Goal: Information Seeking & Learning: Learn about a topic

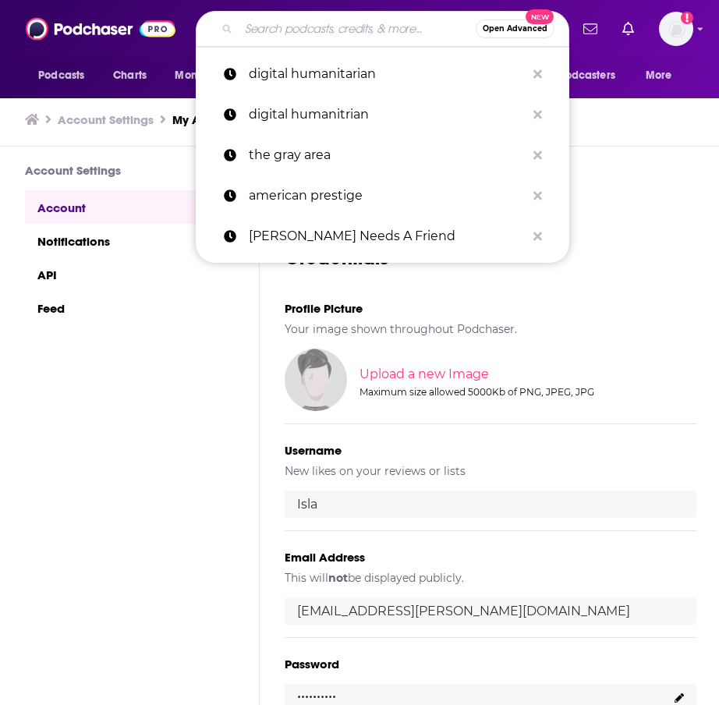
click at [349, 21] on input "Search podcasts, credits, & more..." at bounding box center [357, 28] width 237 height 25
type input "a"
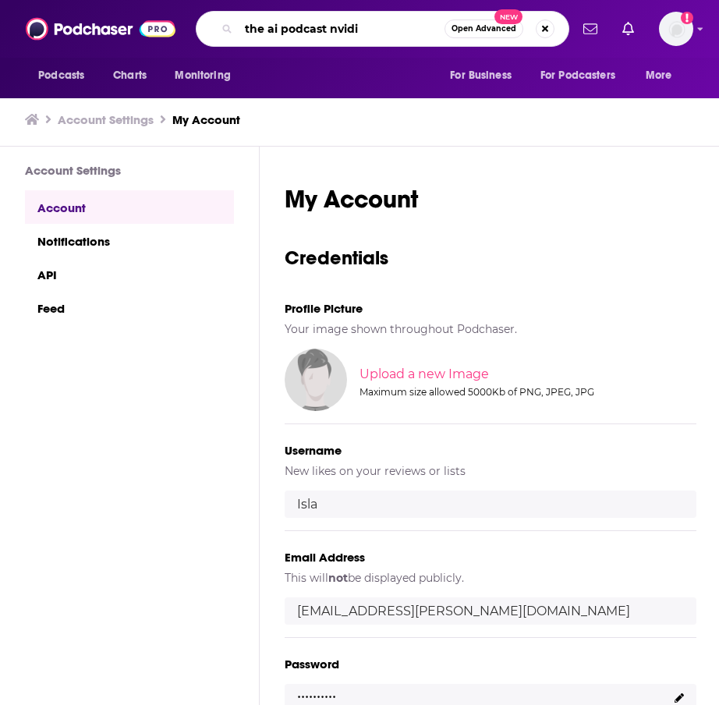
type input "the ai podcast nvidia"
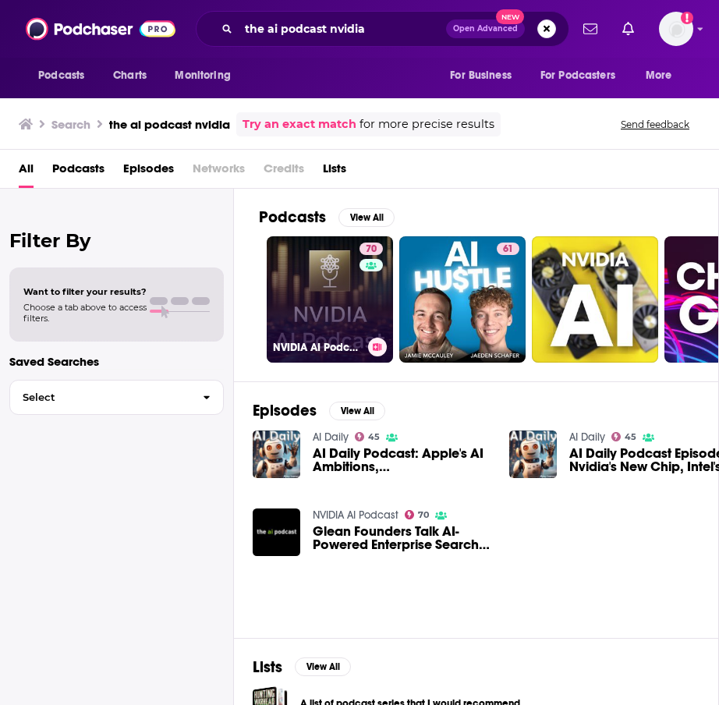
click at [327, 284] on link "70 NVIDIA AI Podcast" at bounding box center [330, 299] width 126 height 126
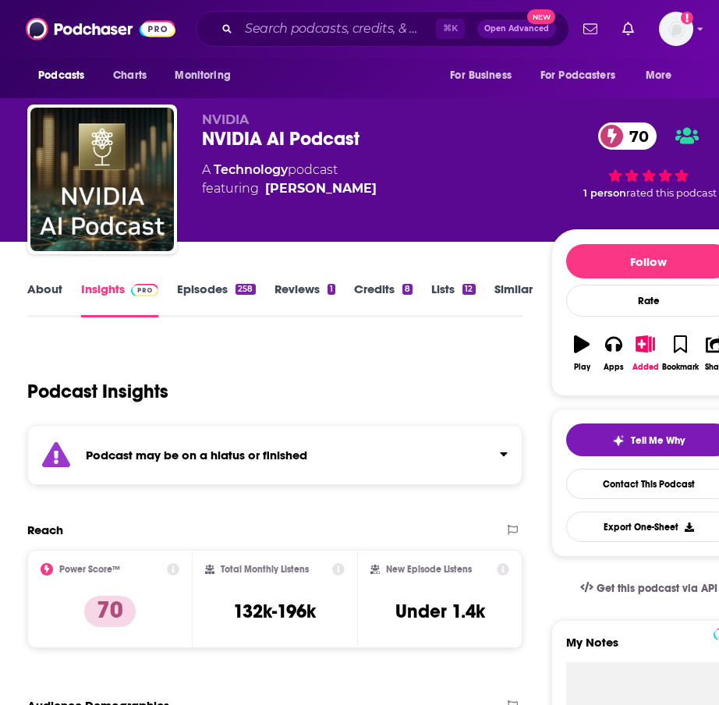
click at [60, 289] on link "About" at bounding box center [44, 300] width 35 height 36
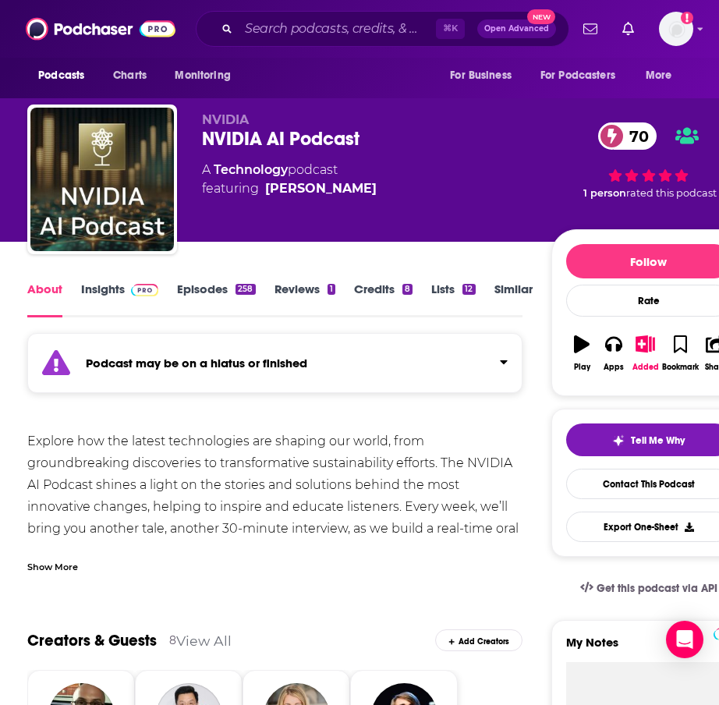
click at [222, 291] on link "Episodes 258" at bounding box center [216, 300] width 78 height 36
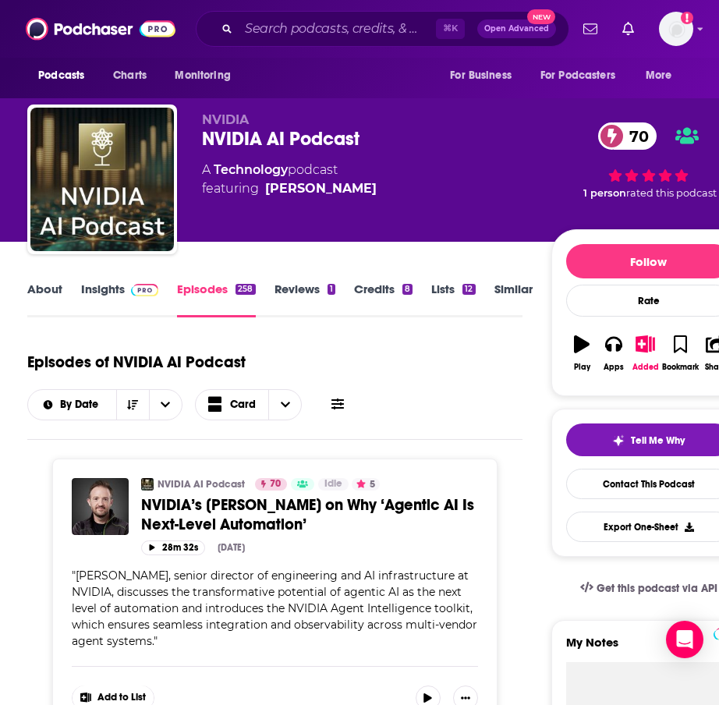
click at [40, 286] on link "About" at bounding box center [44, 300] width 35 height 36
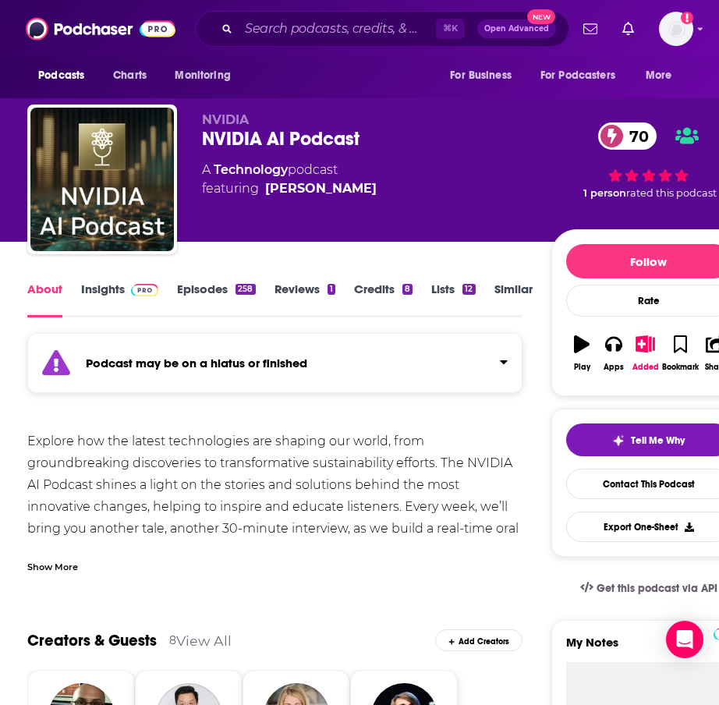
click at [219, 291] on link "Episodes 258" at bounding box center [216, 300] width 78 height 36
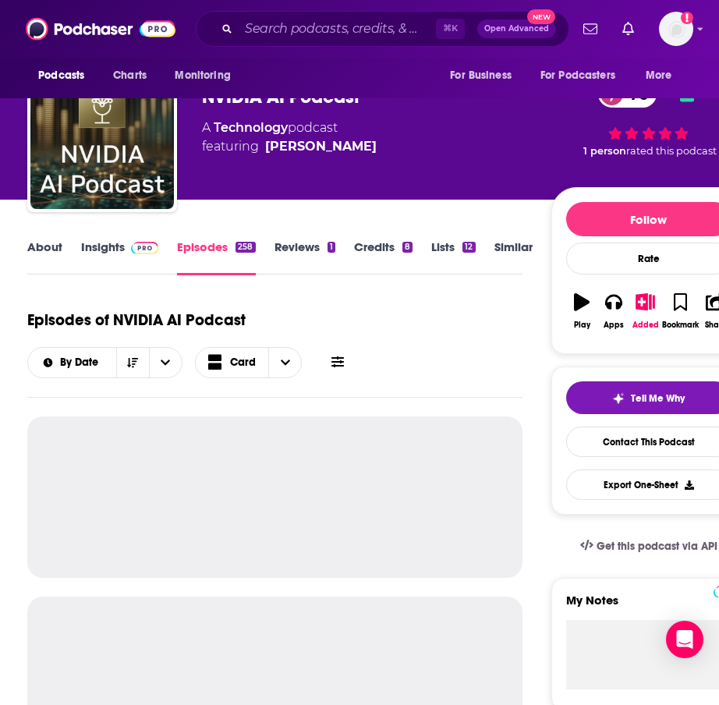
scroll to position [49, 0]
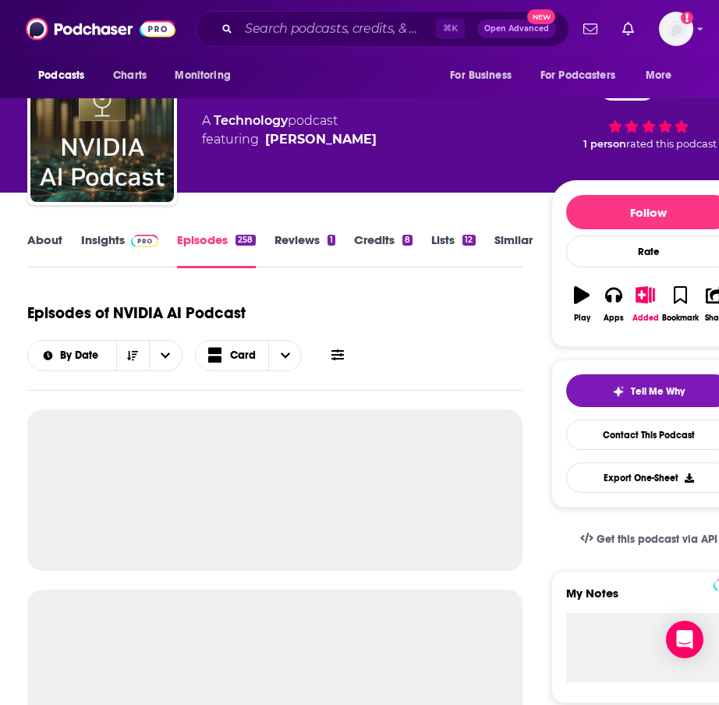
click at [111, 244] on link "Insights" at bounding box center [119, 250] width 77 height 36
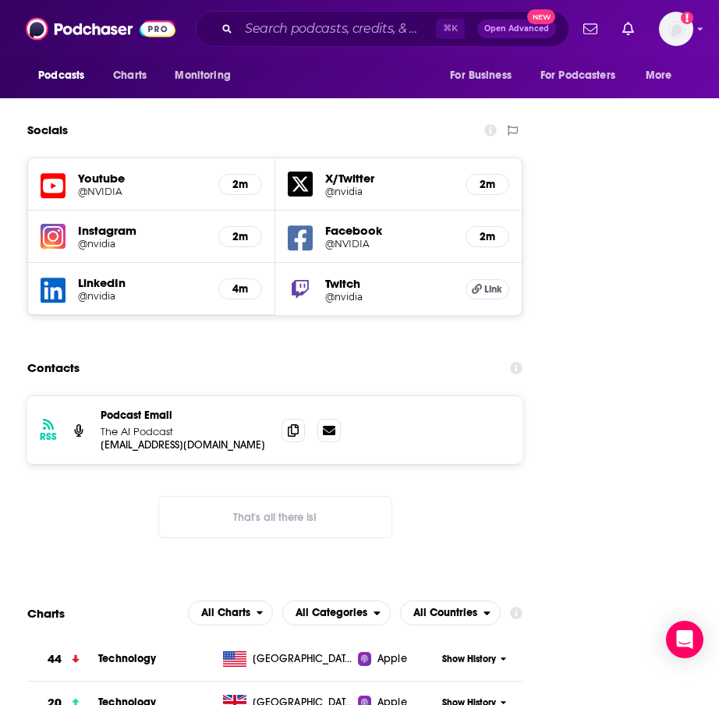
scroll to position [2287, 0]
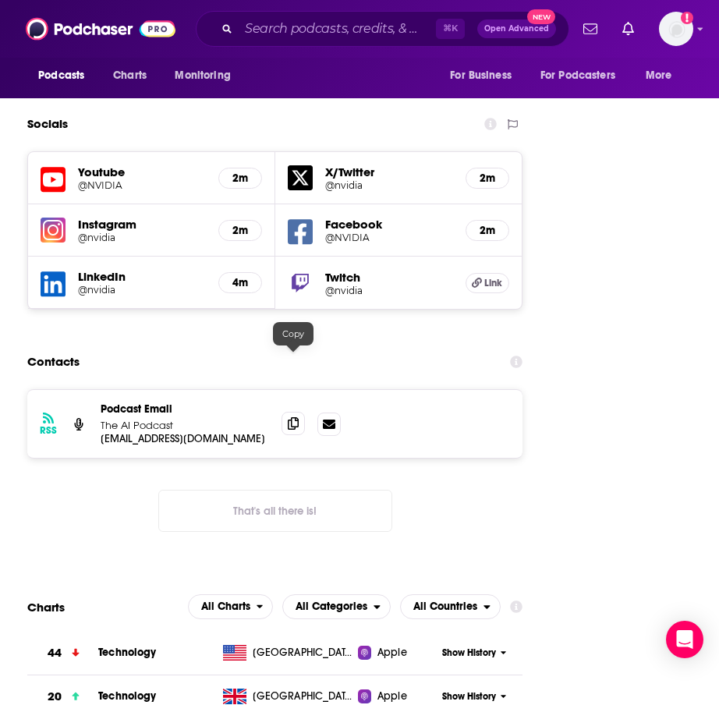
click at [295, 417] on icon at bounding box center [293, 423] width 11 height 12
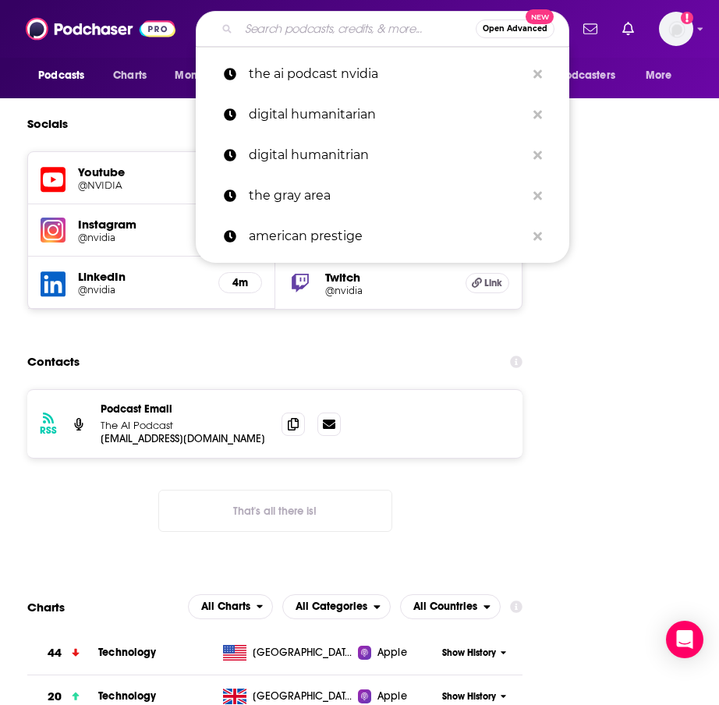
click at [350, 23] on input "Search podcasts, credits, & more..." at bounding box center [357, 28] width 237 height 25
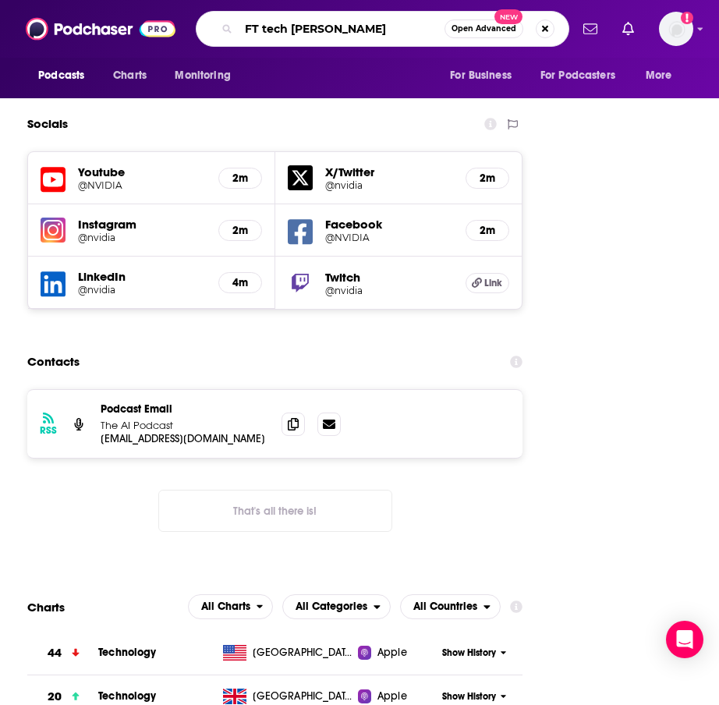
type input "FT tech tonic"
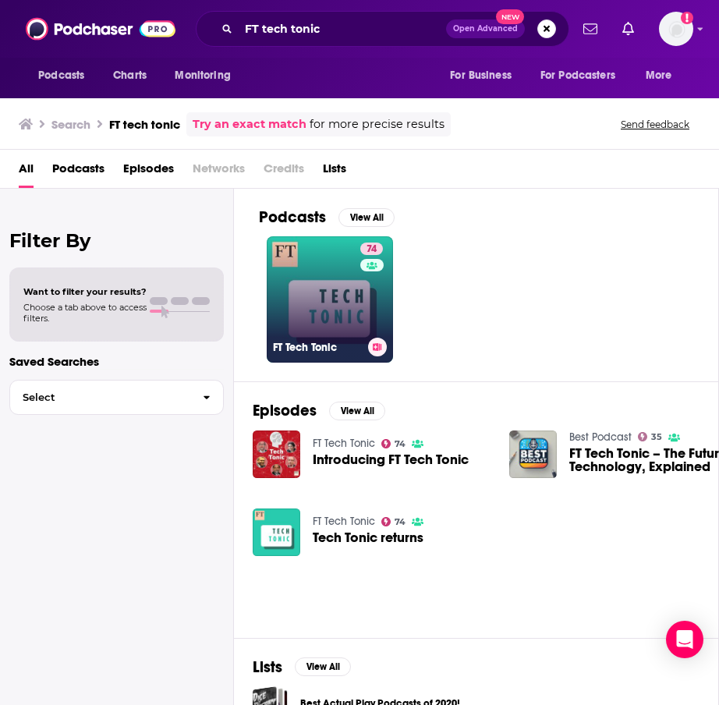
click at [325, 293] on link "74 FT Tech Tonic" at bounding box center [330, 299] width 126 height 126
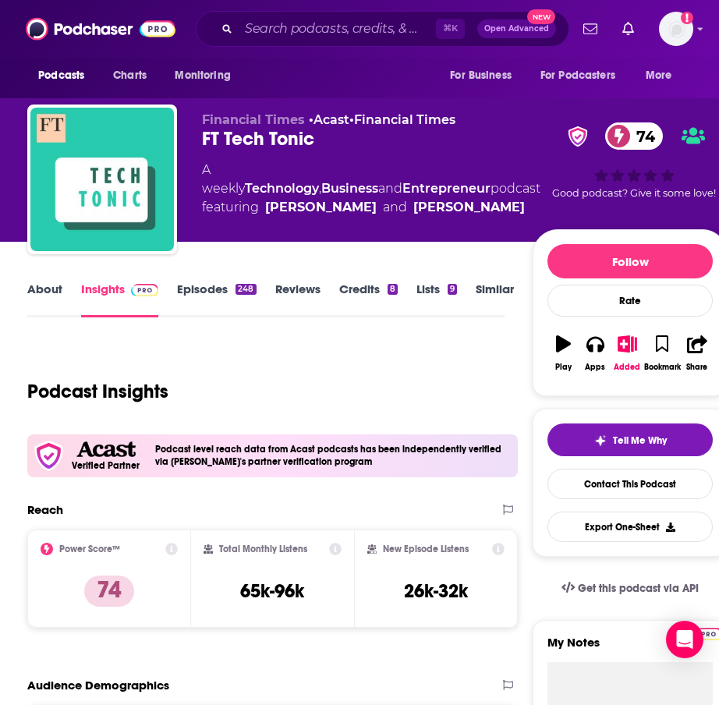
click at [44, 295] on link "About" at bounding box center [44, 300] width 35 height 36
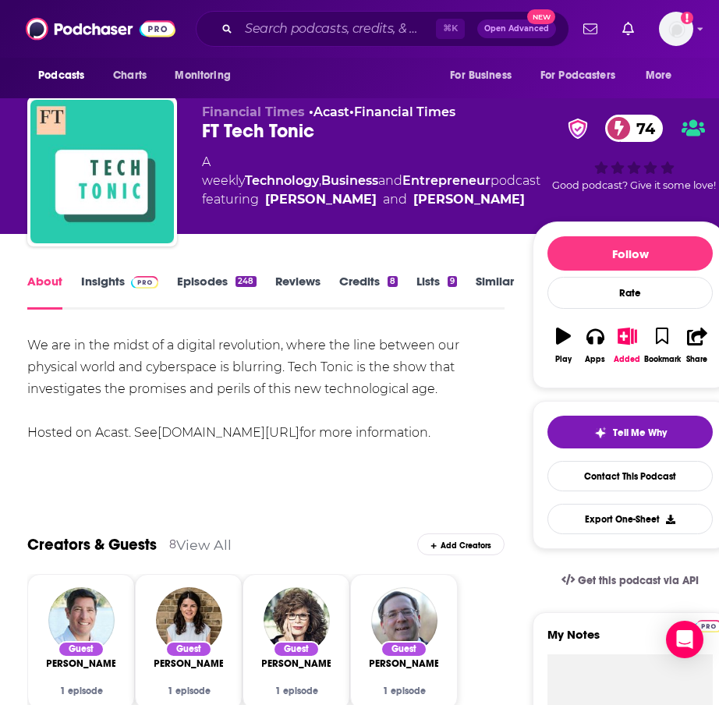
scroll to position [6, 0]
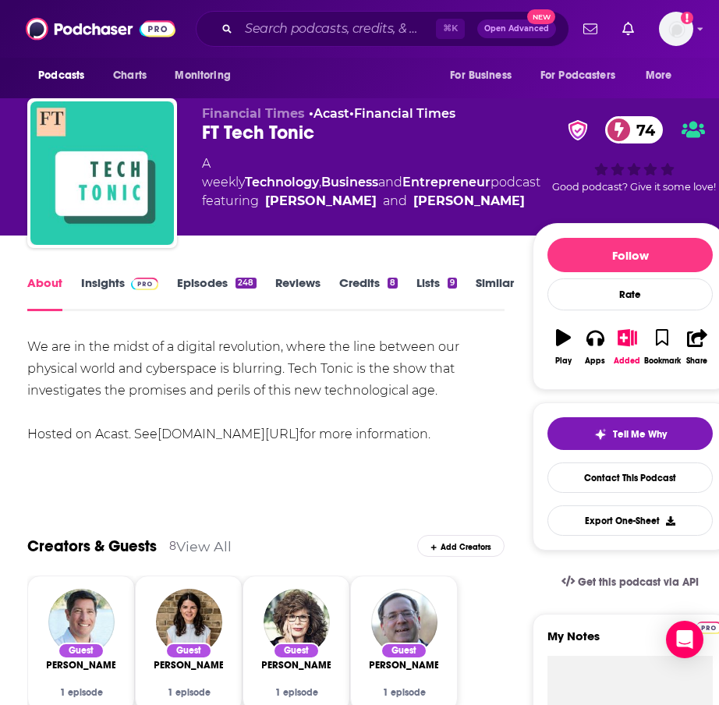
click at [112, 281] on link "Insights" at bounding box center [119, 293] width 77 height 36
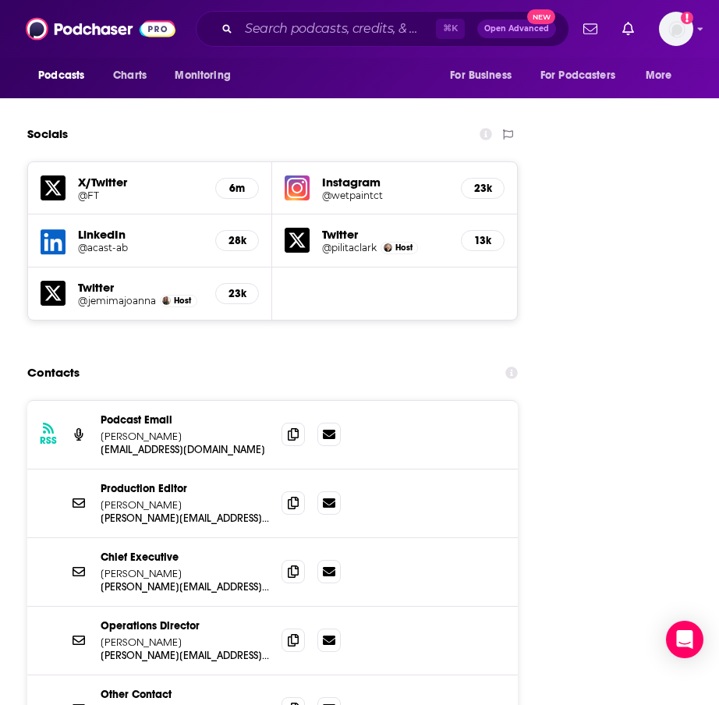
scroll to position [2305, 0]
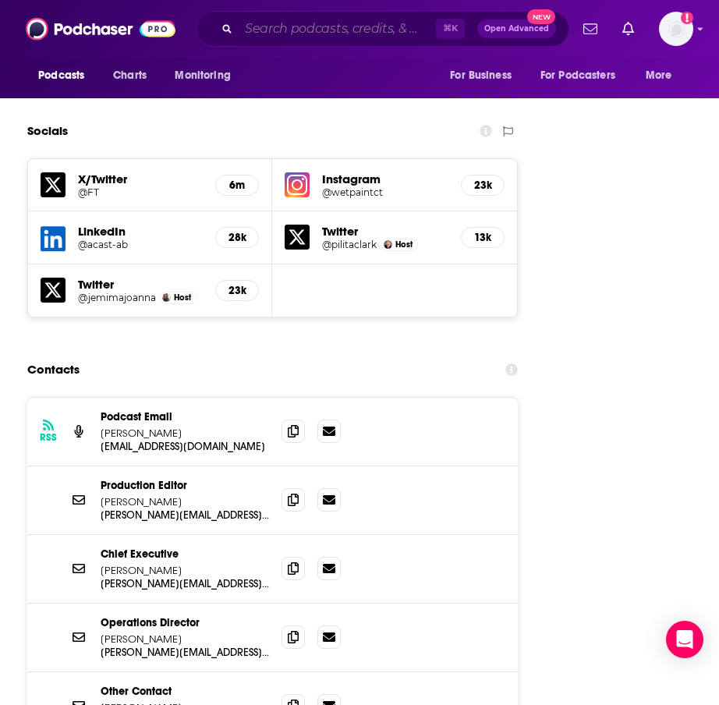
click at [283, 23] on input "Search podcasts, credits, & more..." at bounding box center [337, 28] width 197 height 25
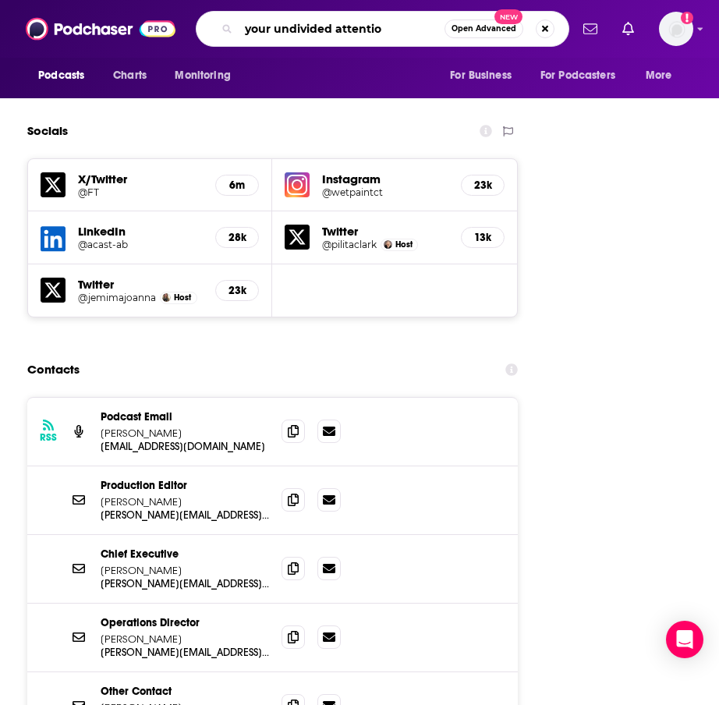
type input "your undivided attention"
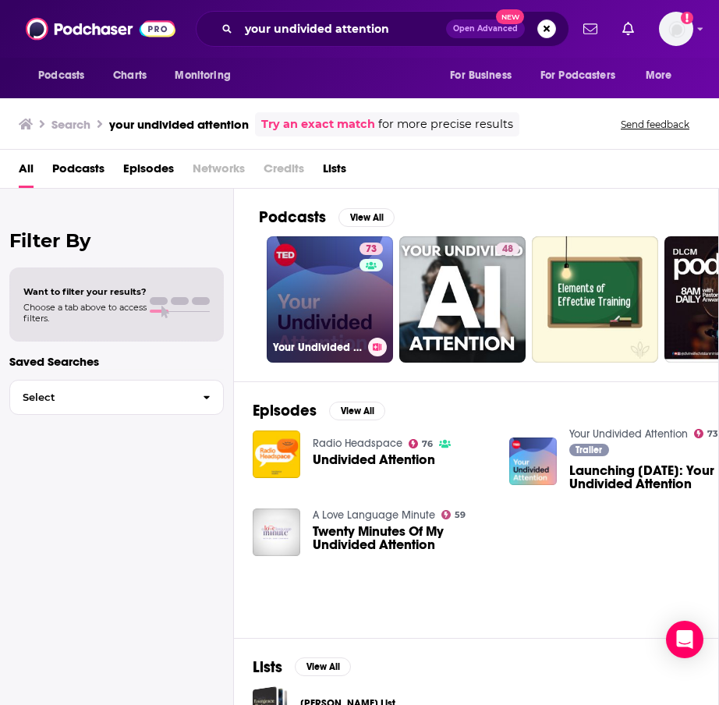
click at [310, 298] on link "73 Your Undivided Attention" at bounding box center [330, 299] width 126 height 126
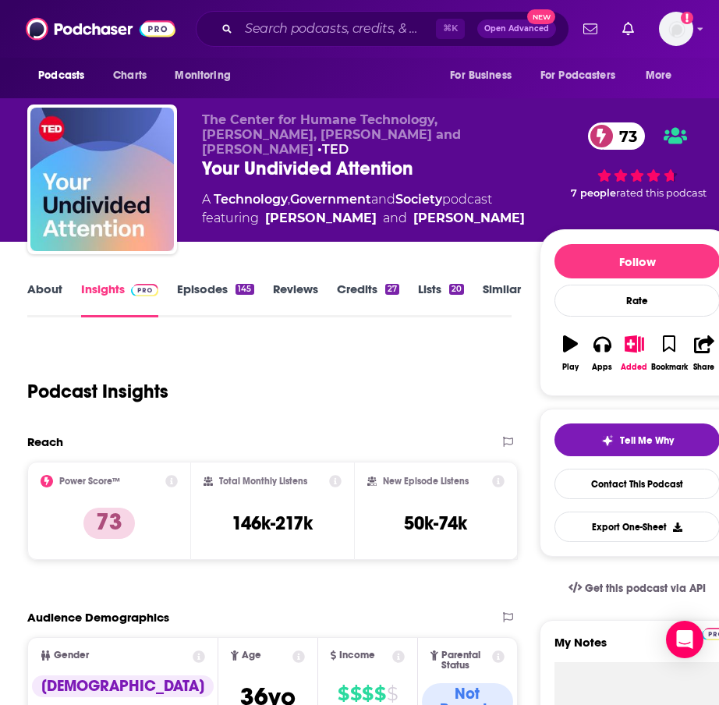
click at [41, 299] on link "About" at bounding box center [44, 300] width 35 height 36
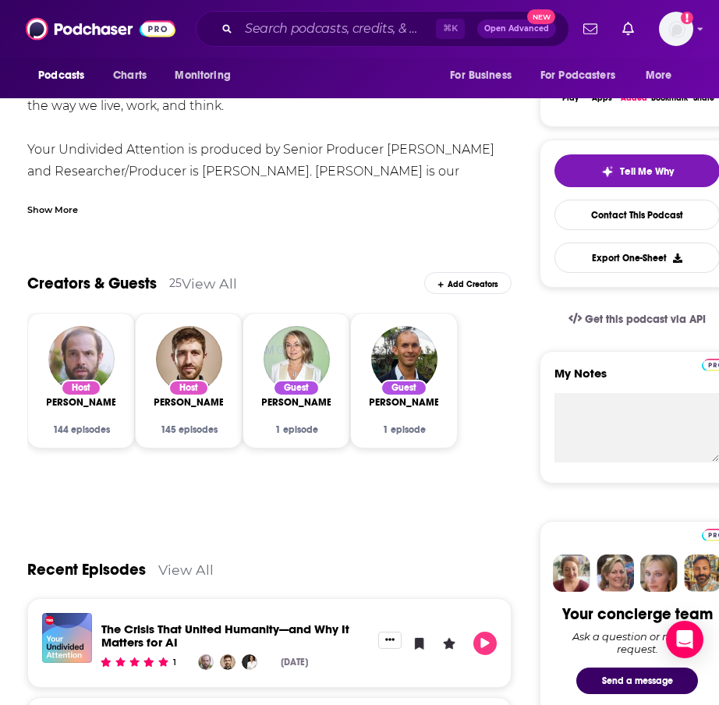
scroll to position [271, 0]
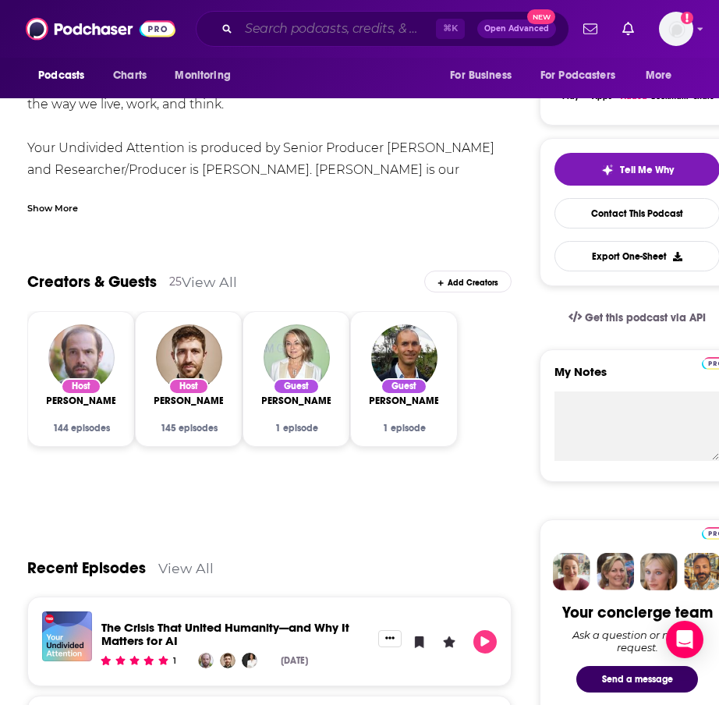
click at [300, 25] on input "Search podcasts, credits, & more..." at bounding box center [337, 28] width 197 height 25
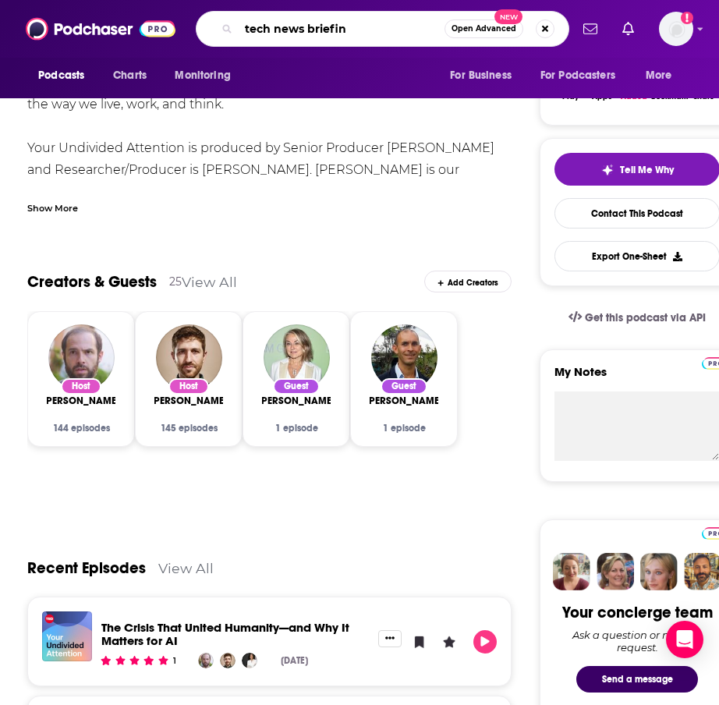
type input "tech news briefing"
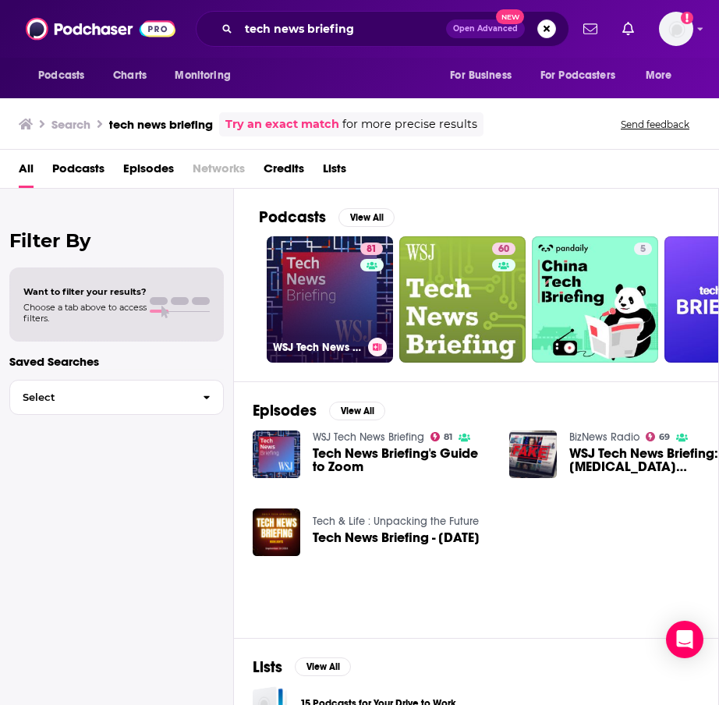
click at [312, 302] on link "81 WSJ Tech News Briefing" at bounding box center [330, 299] width 126 height 126
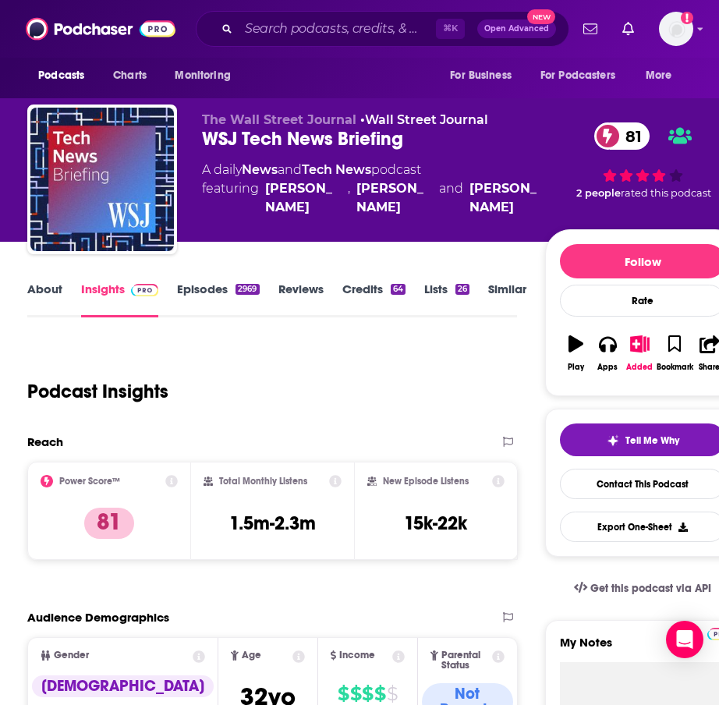
click at [39, 286] on link "About" at bounding box center [44, 300] width 35 height 36
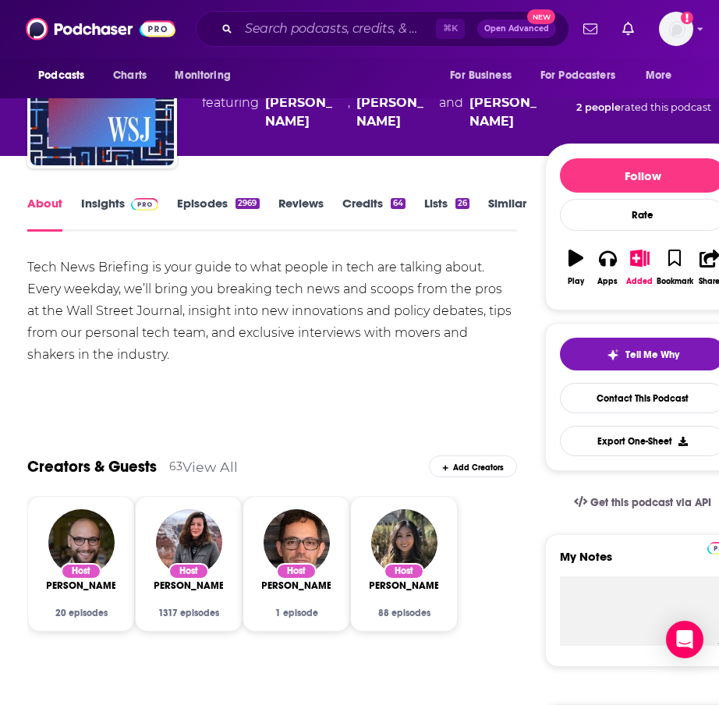
scroll to position [87, 0]
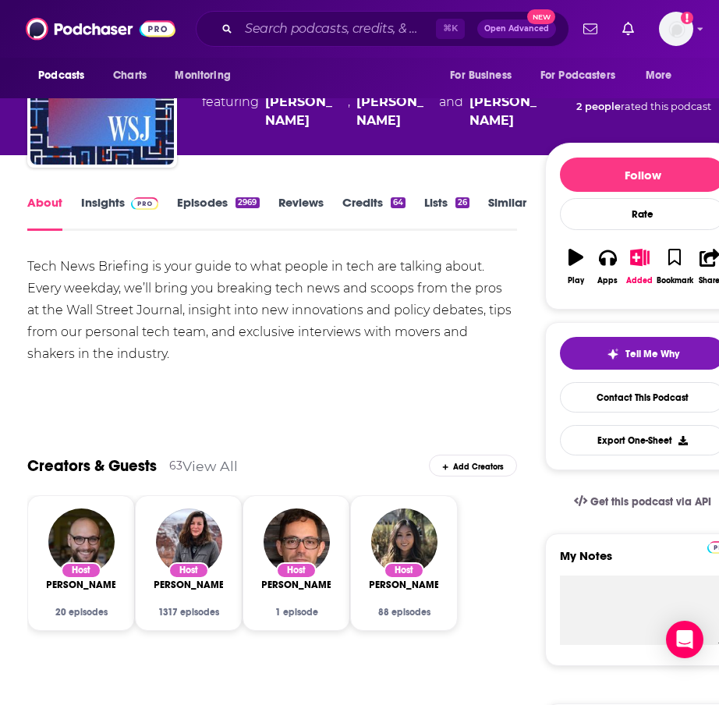
click at [101, 197] on link "Insights" at bounding box center [119, 213] width 77 height 36
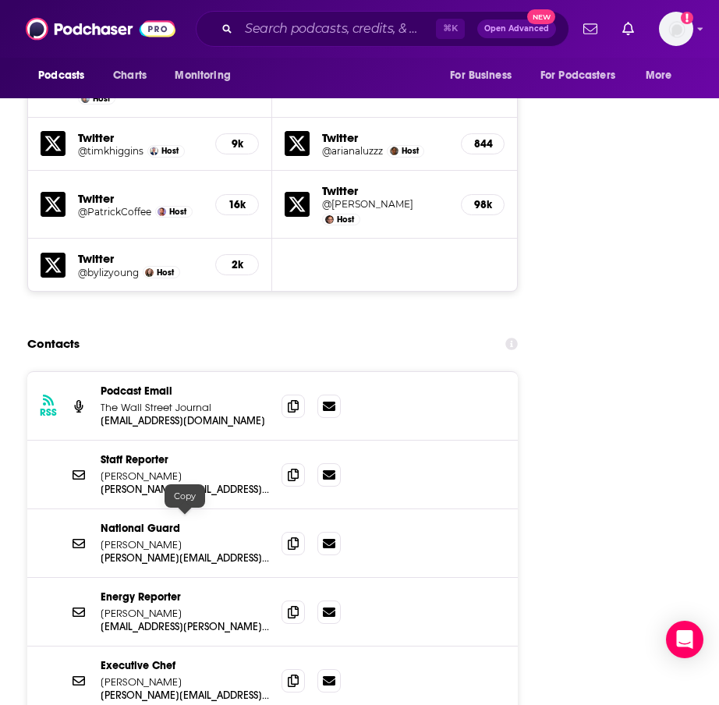
scroll to position [2471, 0]
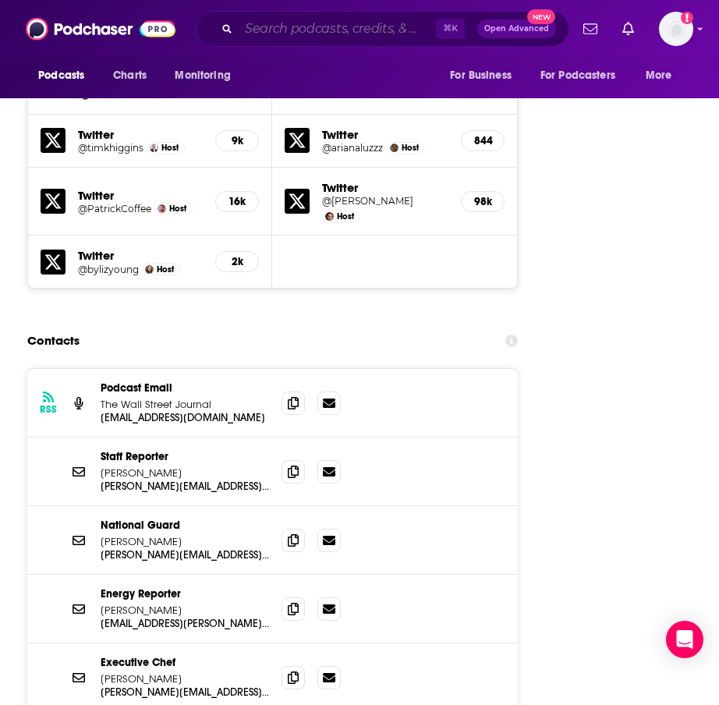
click at [310, 32] on input "Search podcasts, credits, & more..." at bounding box center [337, 28] width 197 height 25
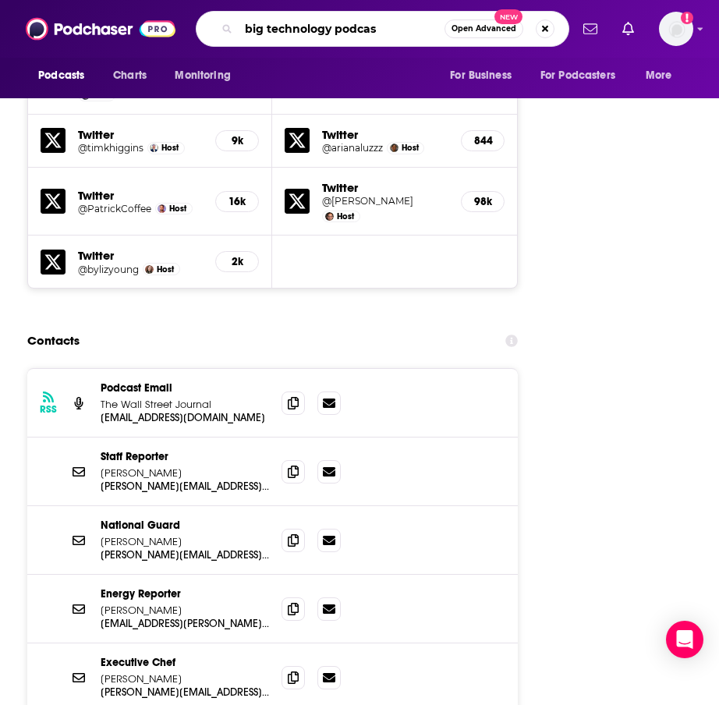
type input "big technology podcast"
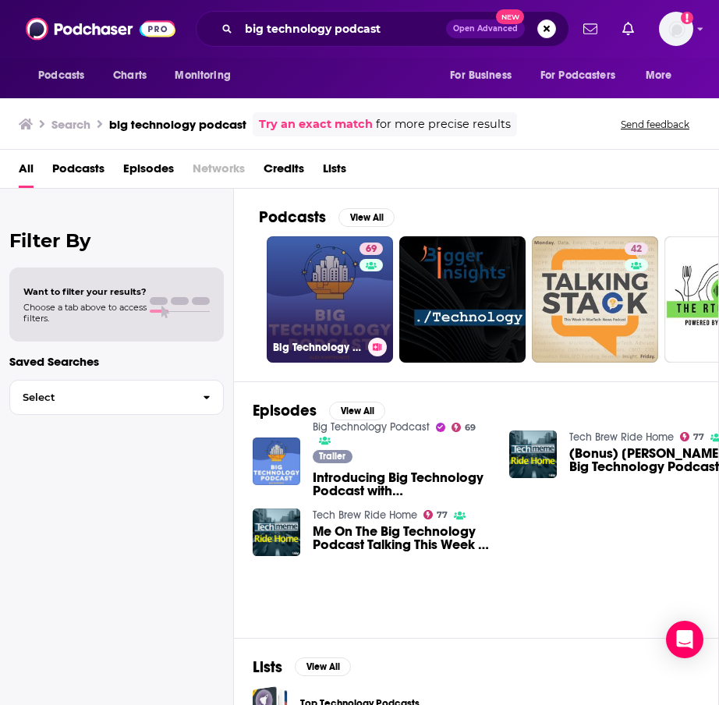
click at [325, 324] on link "69 Big Technology Podcast" at bounding box center [330, 299] width 126 height 126
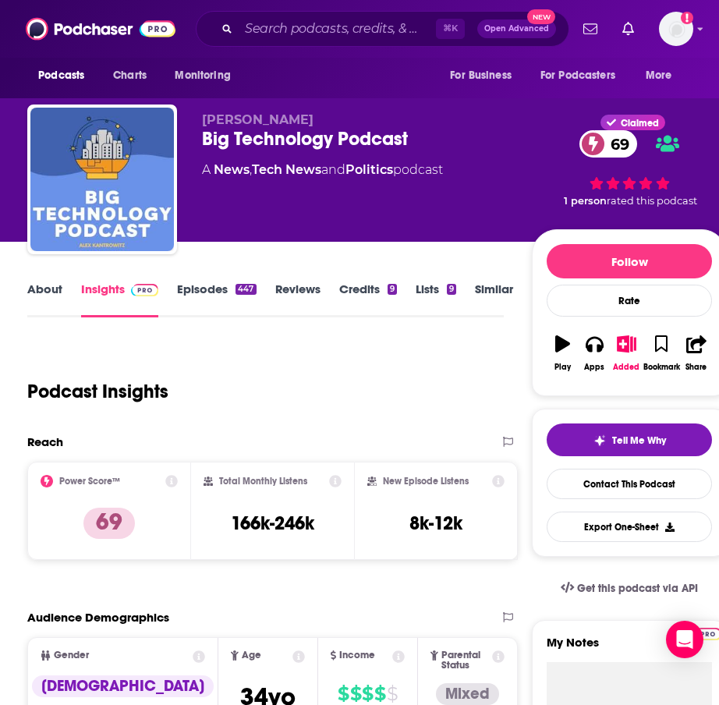
click at [41, 290] on link "About" at bounding box center [44, 300] width 35 height 36
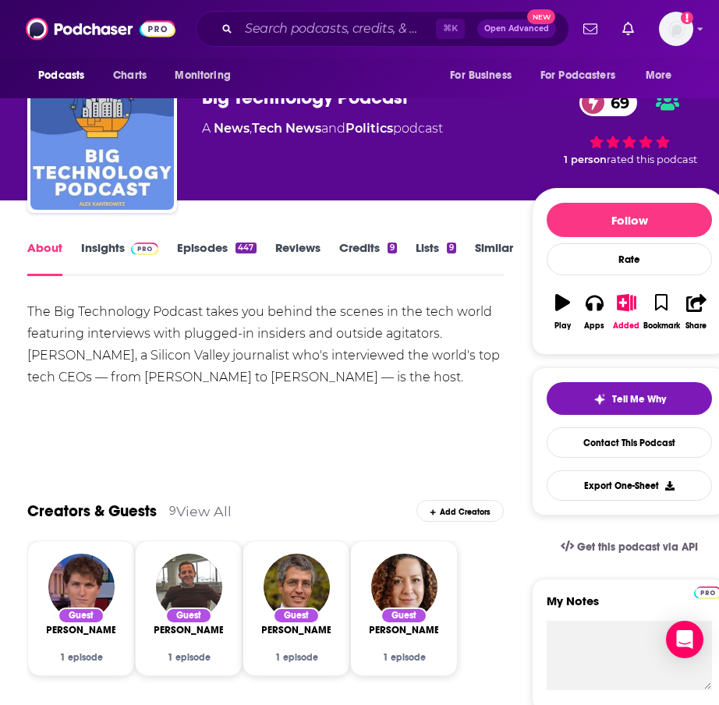
scroll to position [47, 0]
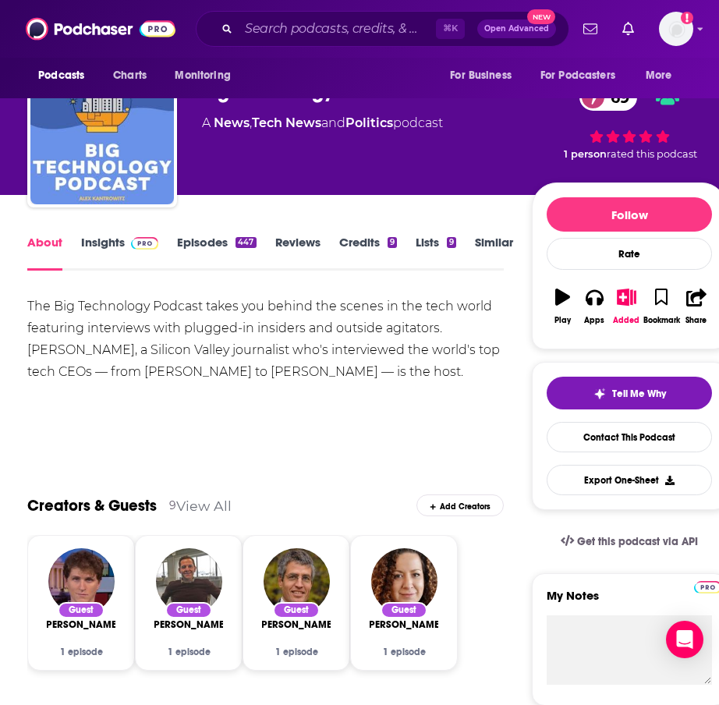
click at [99, 241] on link "Insights" at bounding box center [119, 253] width 77 height 36
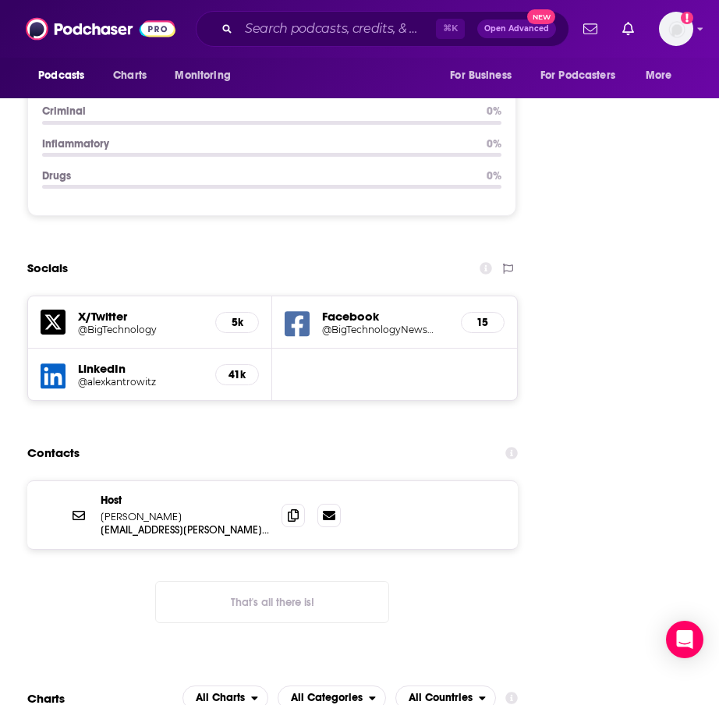
scroll to position [2109, 0]
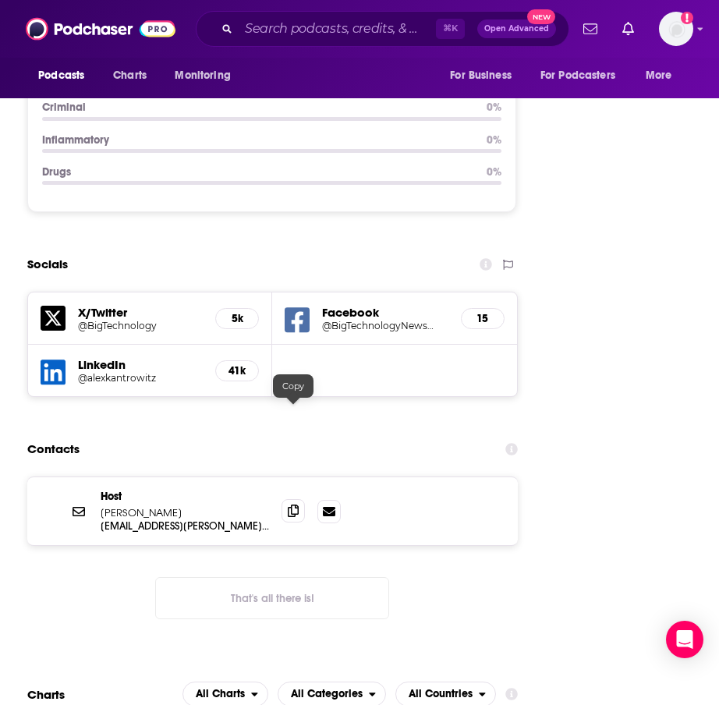
click at [296, 499] on span at bounding box center [293, 510] width 23 height 23
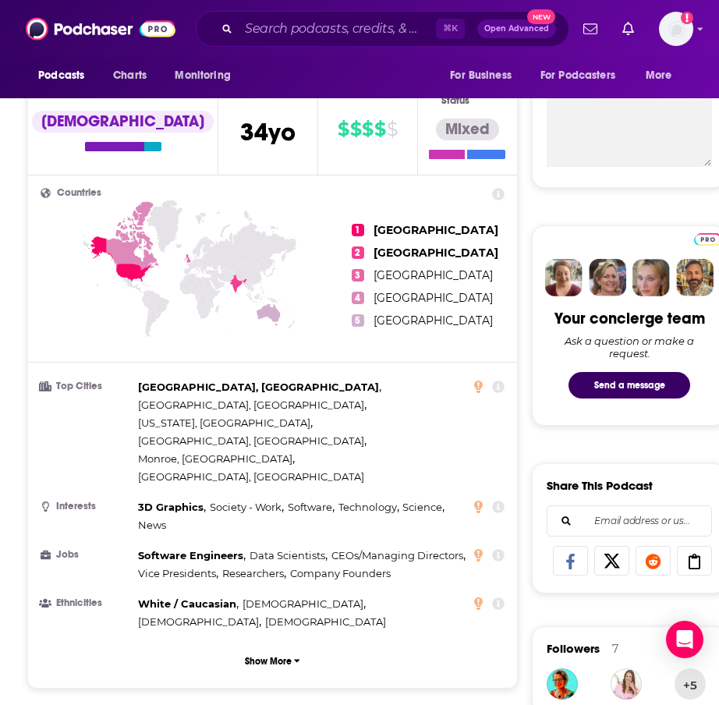
scroll to position [561, 0]
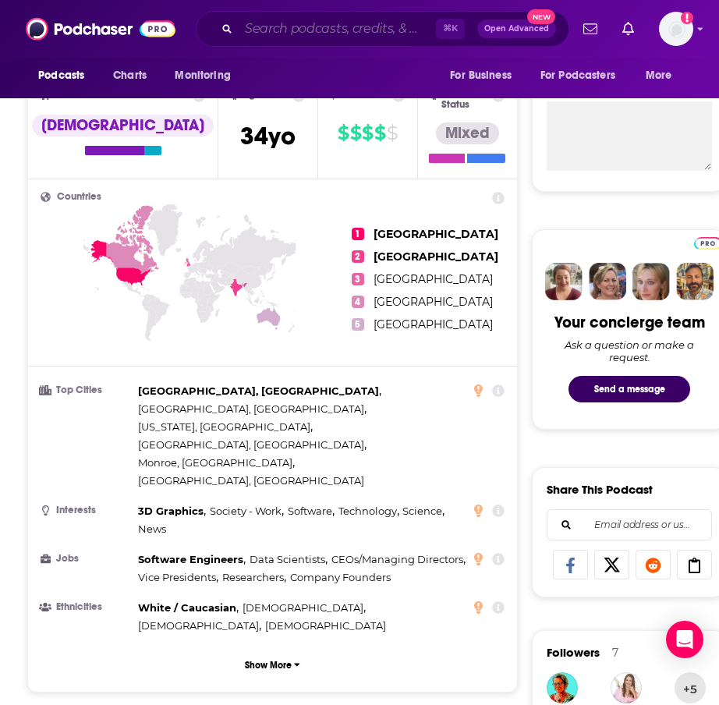
click at [296, 30] on input "Search podcasts, credits, & more..." at bounding box center [337, 28] width 197 height 25
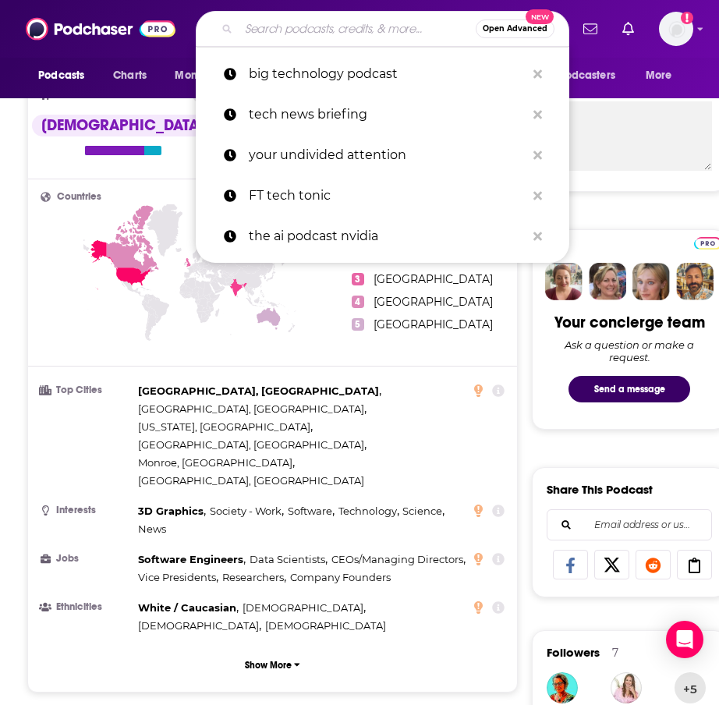
click at [296, 30] on input "Search podcasts, credits, & more..." at bounding box center [357, 28] width 237 height 25
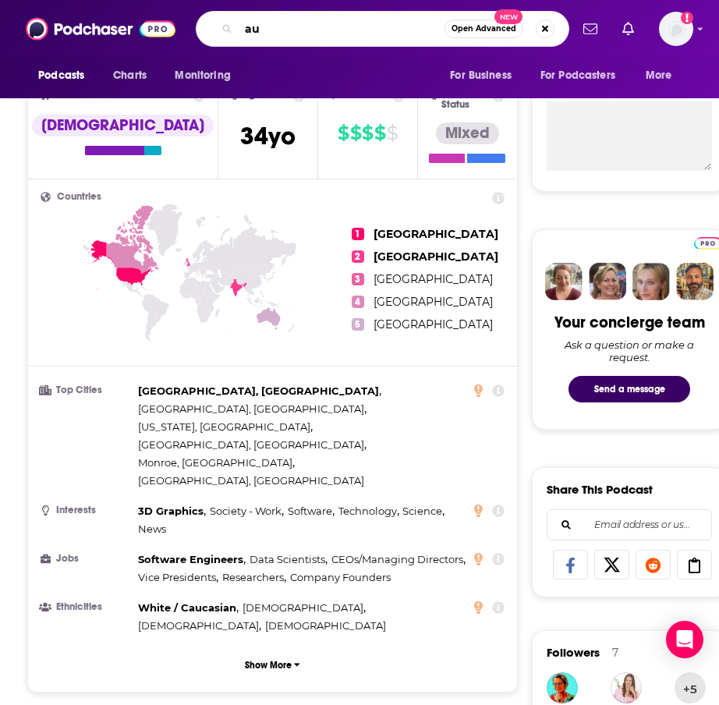
type input "a"
type input "the ai podcast nvidia"
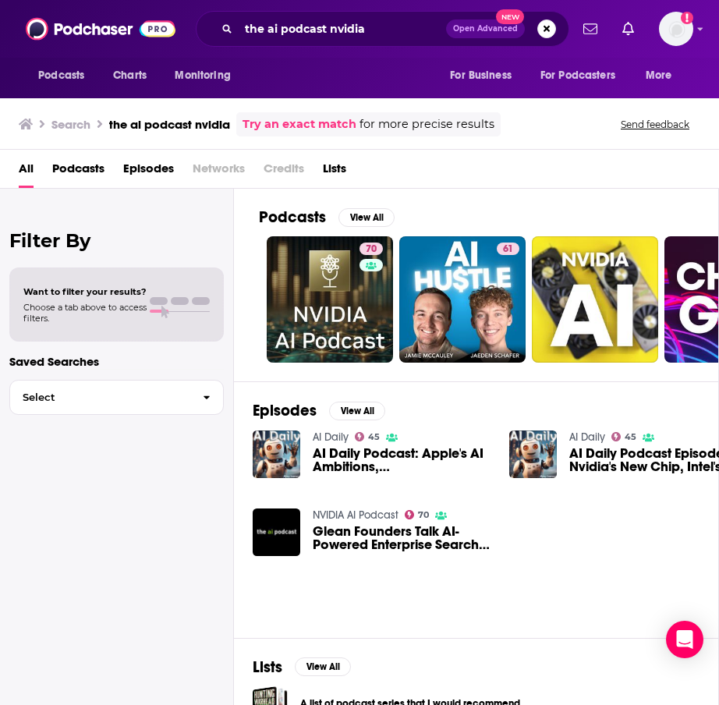
click at [345, 41] on div "the ai podcast nvidia Open Advanced New" at bounding box center [383, 29] width 374 height 36
click at [346, 20] on input "the ai podcast nvidia" at bounding box center [343, 28] width 208 height 25
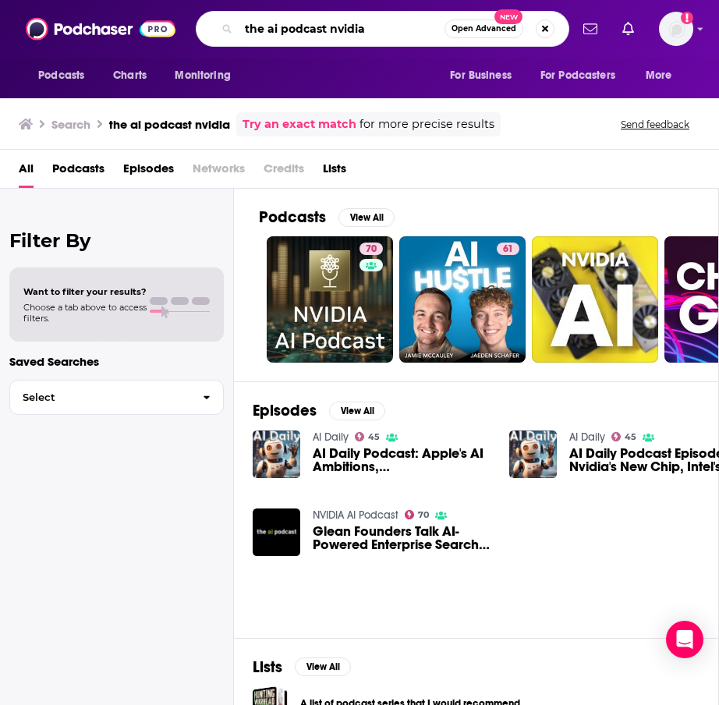
click at [346, 20] on input "the ai podcast nvidia" at bounding box center [342, 28] width 206 height 25
click at [346, 21] on input "the ai podcast nvidia" at bounding box center [342, 28] width 206 height 25
type input "a"
type input "the ai in business podcast"
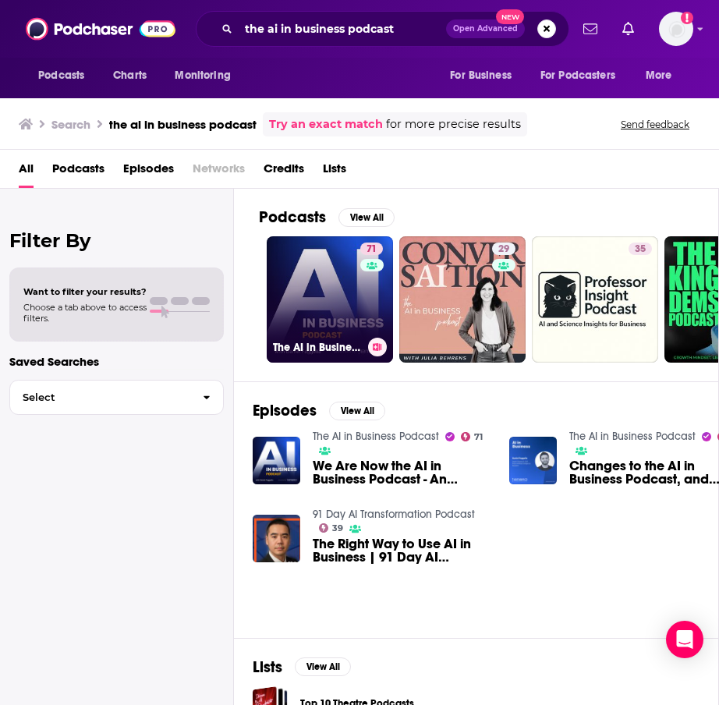
click at [321, 318] on link "71 The AI in Business Podcast" at bounding box center [330, 299] width 126 height 126
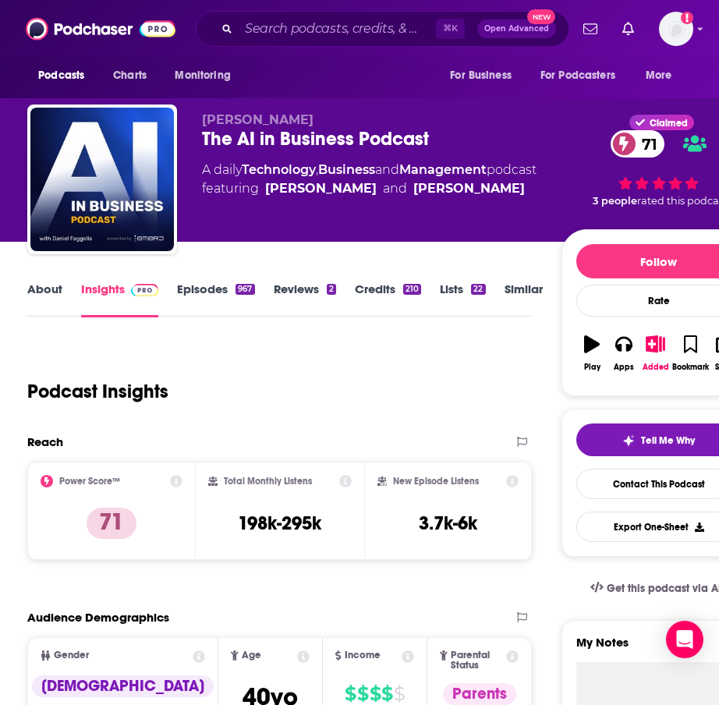
click at [44, 287] on link "About" at bounding box center [44, 300] width 35 height 36
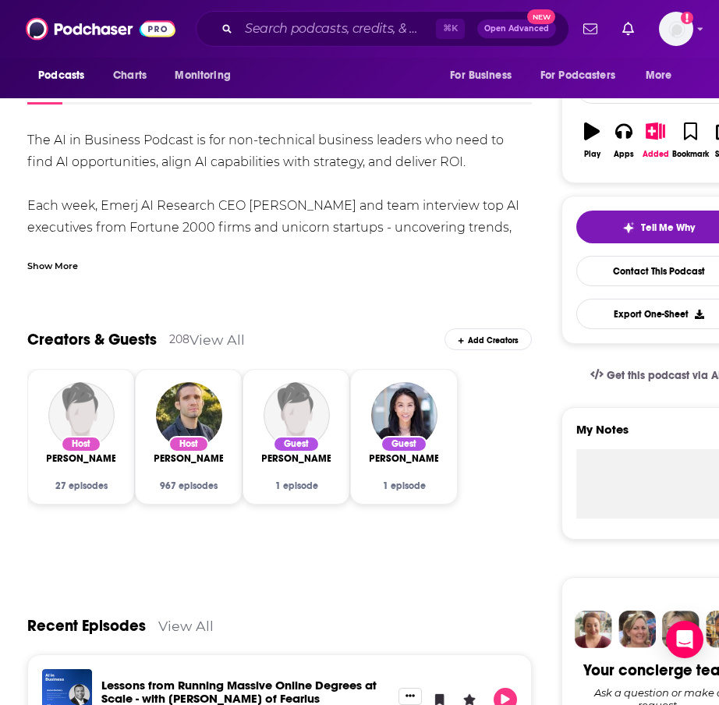
scroll to position [45, 0]
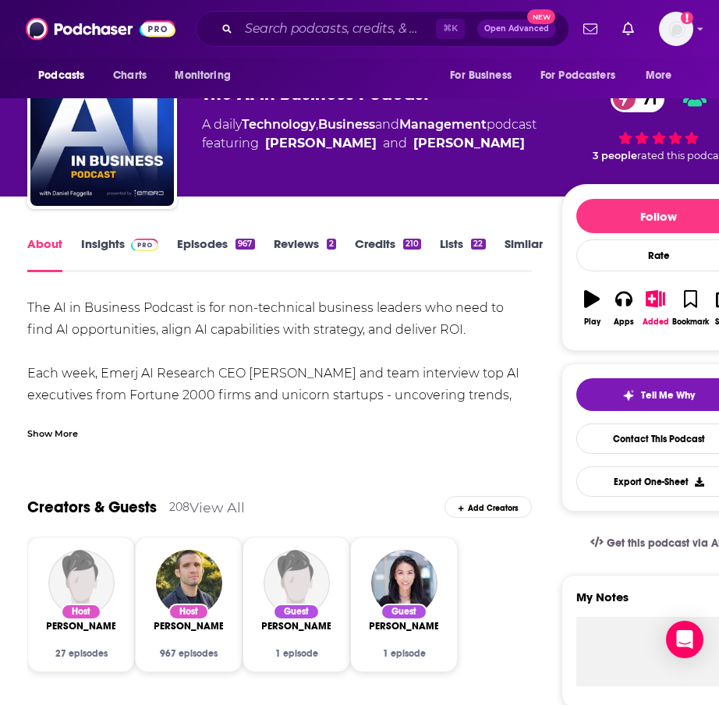
click at [215, 247] on link "Episodes 967" at bounding box center [215, 254] width 77 height 36
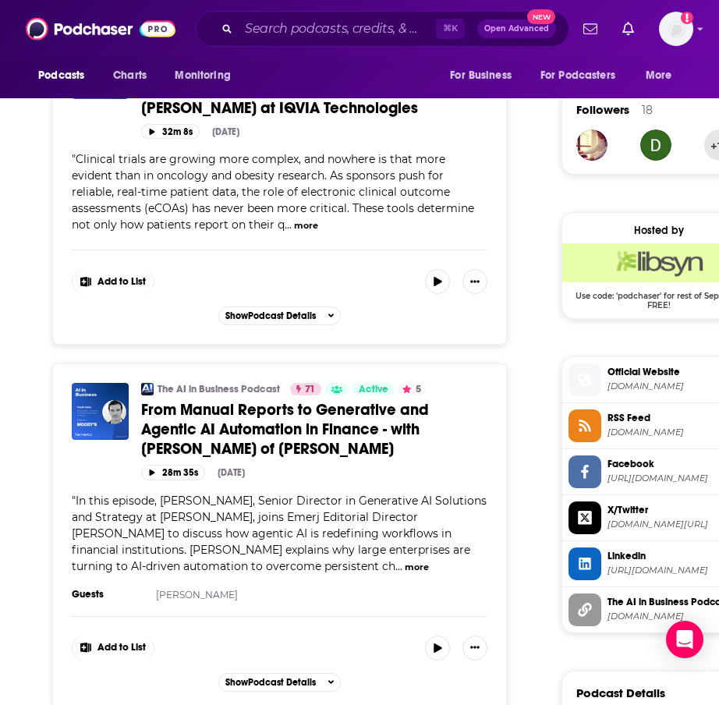
scroll to position [1114, 0]
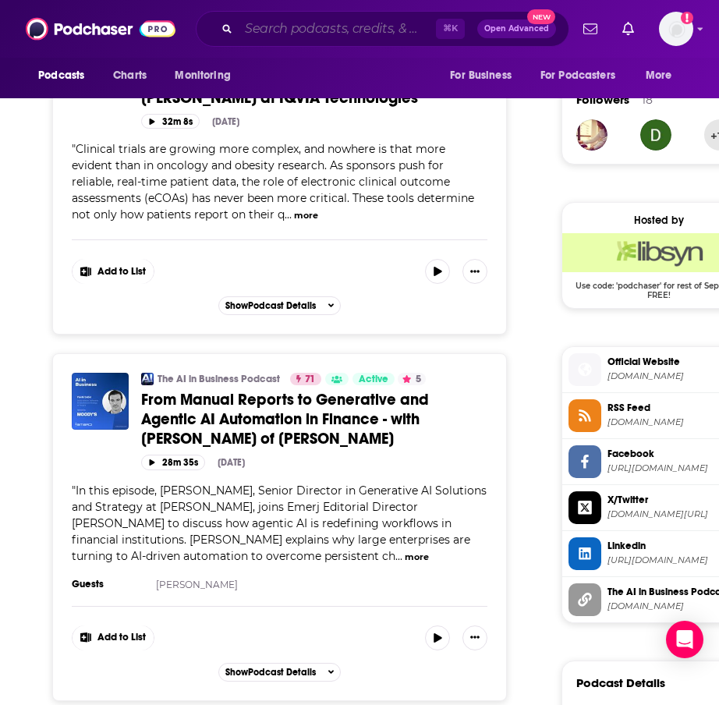
click at [318, 30] on input "Search podcasts, credits, & more..." at bounding box center [337, 28] width 197 height 25
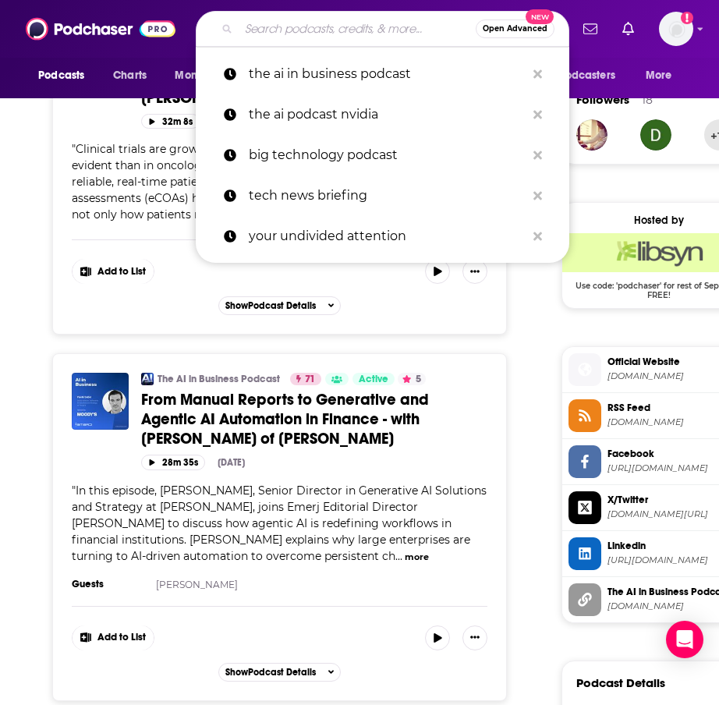
type input "a"
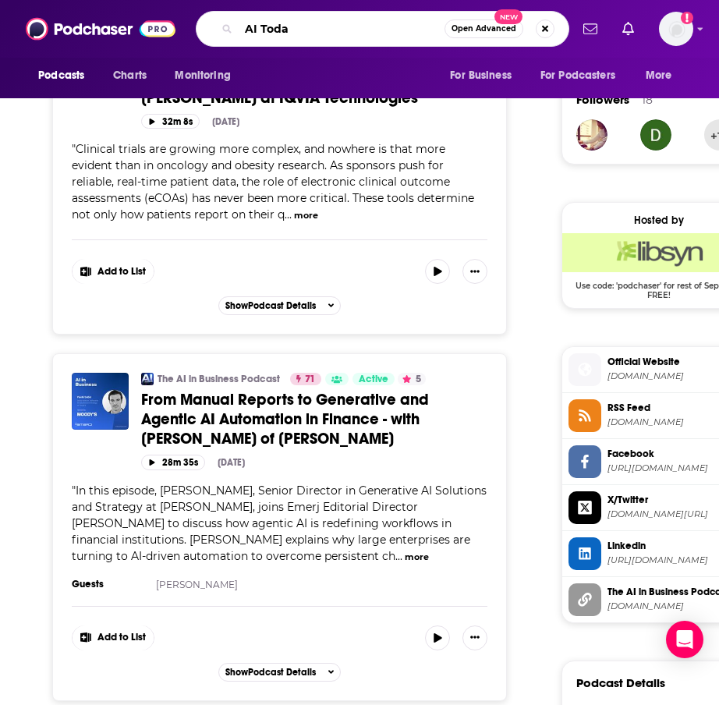
type input "AI Today"
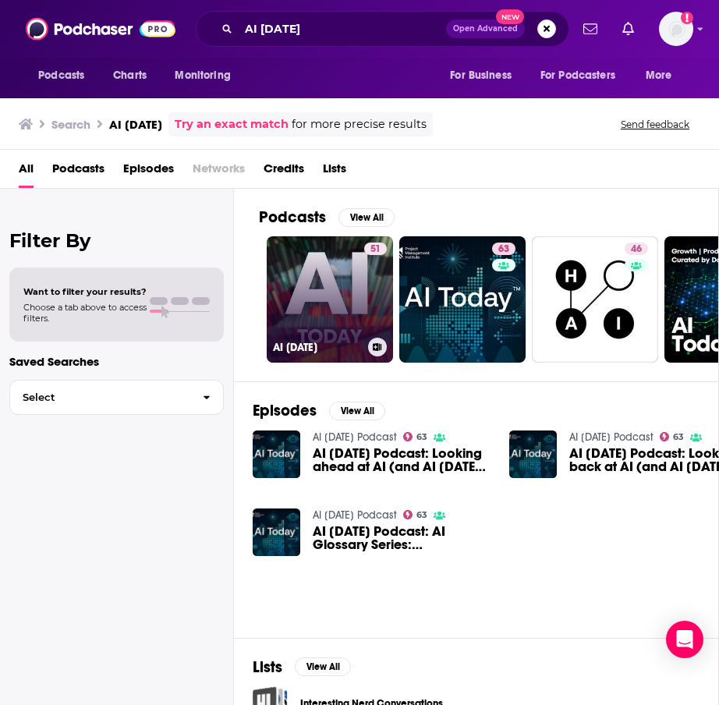
click at [318, 296] on link "51 AI Today" at bounding box center [330, 299] width 126 height 126
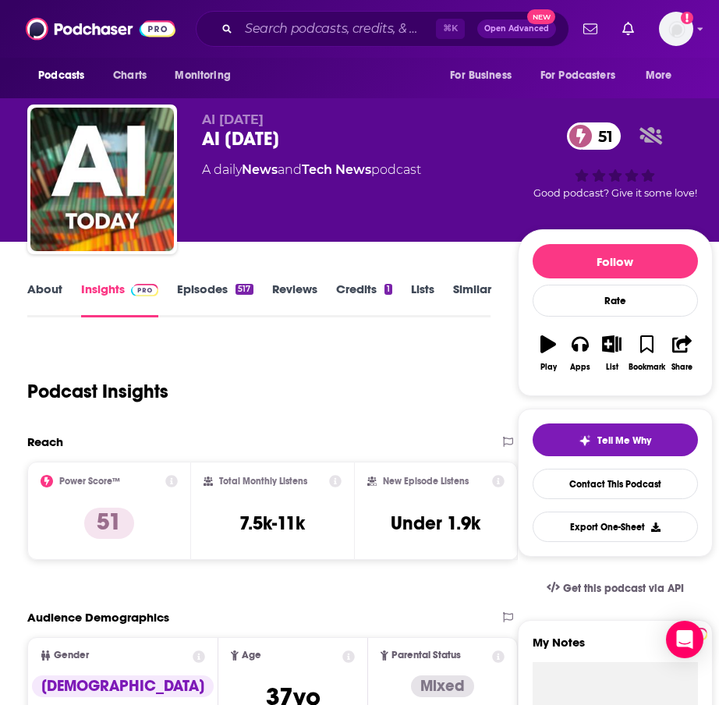
click at [48, 291] on link "About" at bounding box center [44, 300] width 35 height 36
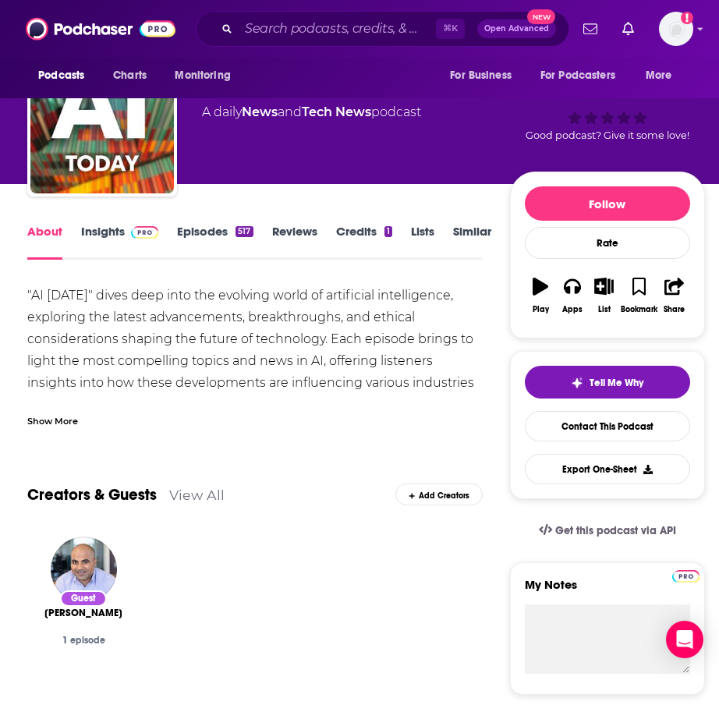
scroll to position [64, 0]
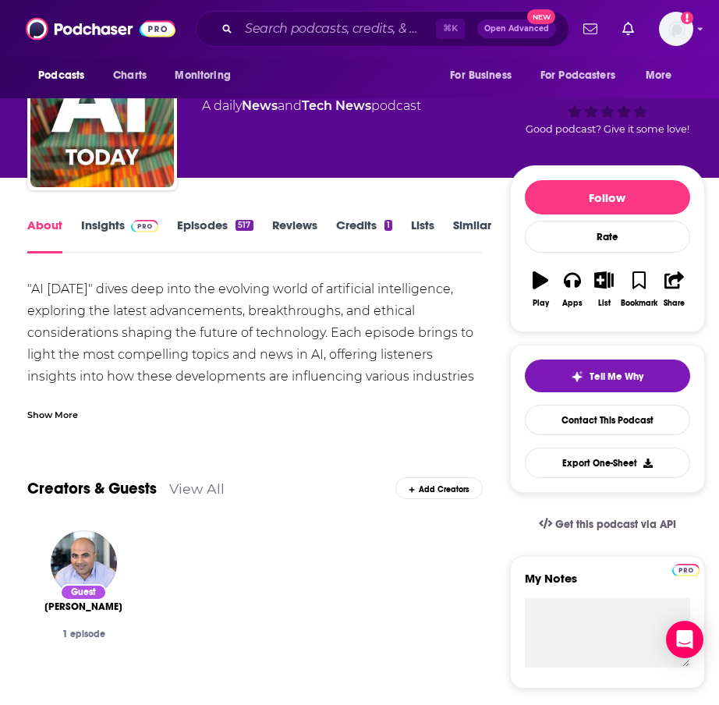
drag, startPoint x: 136, startPoint y: 611, endPoint x: 39, endPoint y: 611, distance: 96.7
click at [39, 611] on div "Guest Suman Kanuganti 1 episode" at bounding box center [83, 623] width 112 height 210
copy span "Suman Kanuganti"
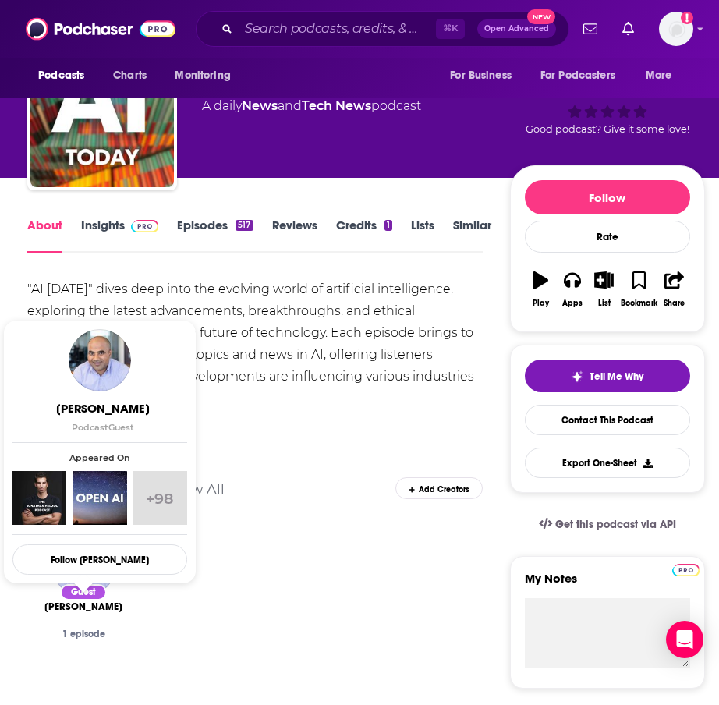
copy span "Suman Kanuganti"
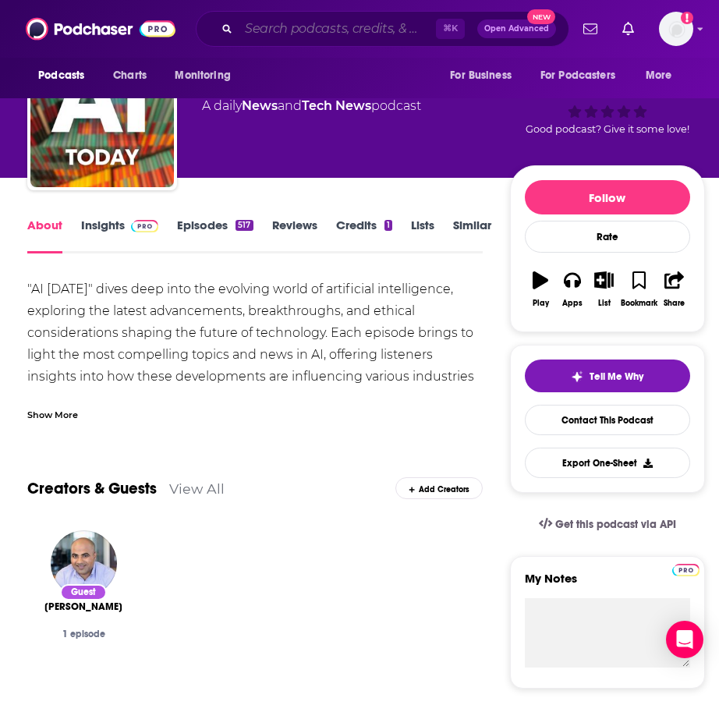
click at [256, 34] on input "Search podcasts, credits, & more..." at bounding box center [337, 28] width 197 height 25
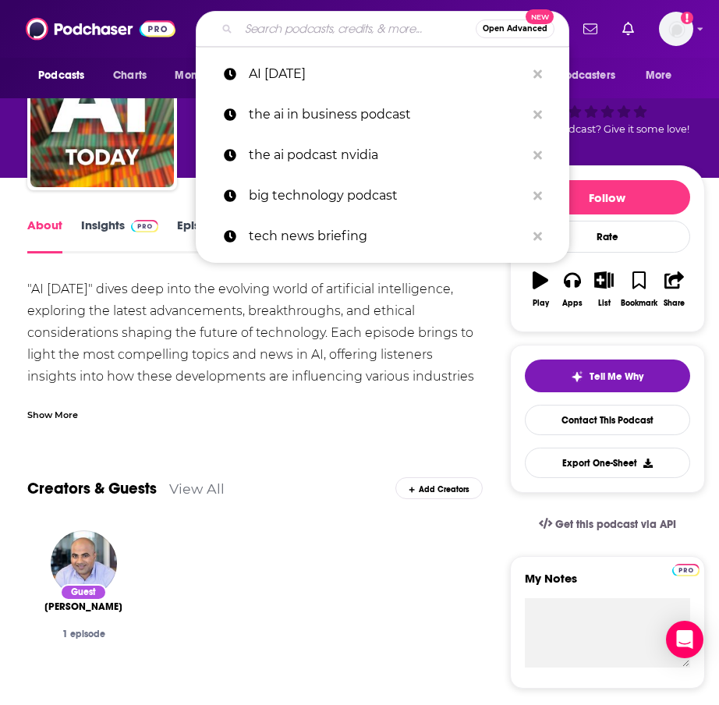
paste input "AI & The Future of Humanity"
type input "AI & The Future of Humanity"
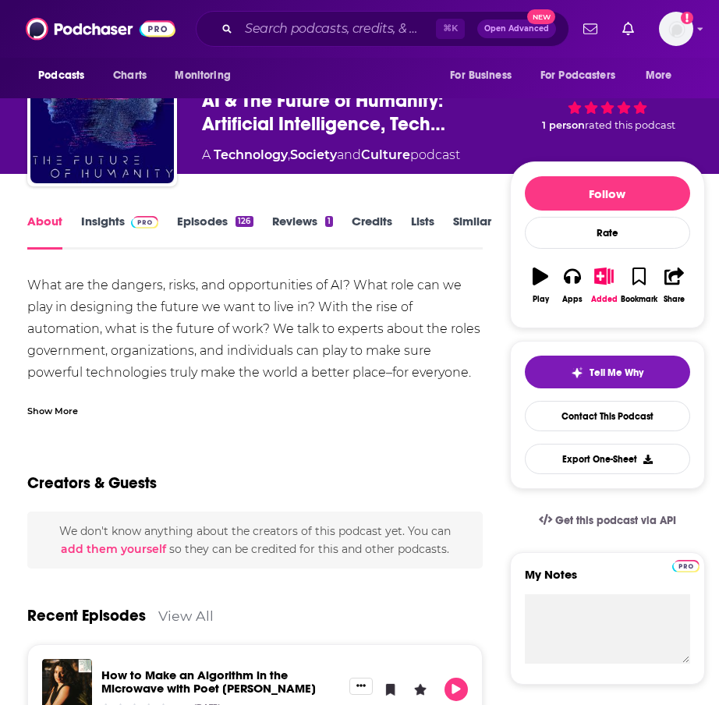
scroll to position [67, 0]
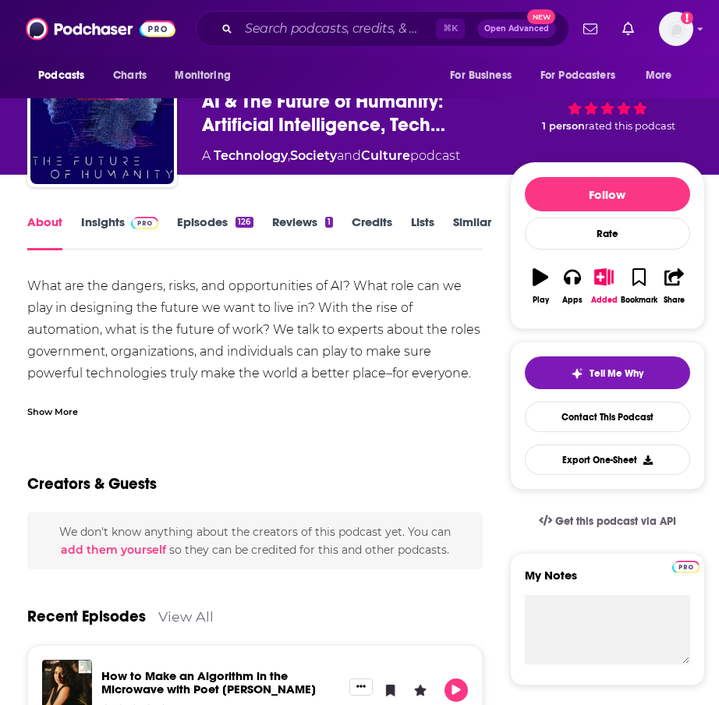
click at [205, 216] on link "Episodes 126" at bounding box center [215, 233] width 76 height 36
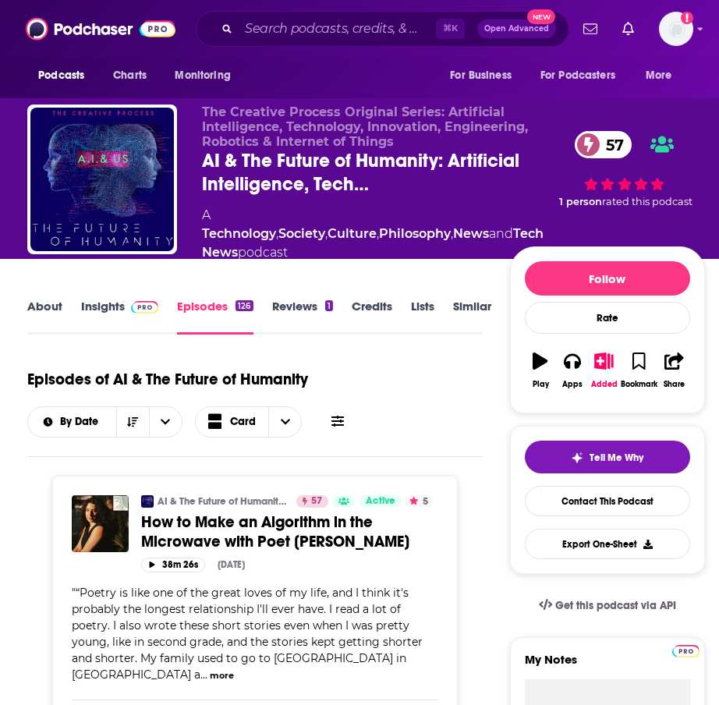
click at [115, 299] on link "Insights" at bounding box center [119, 317] width 77 height 36
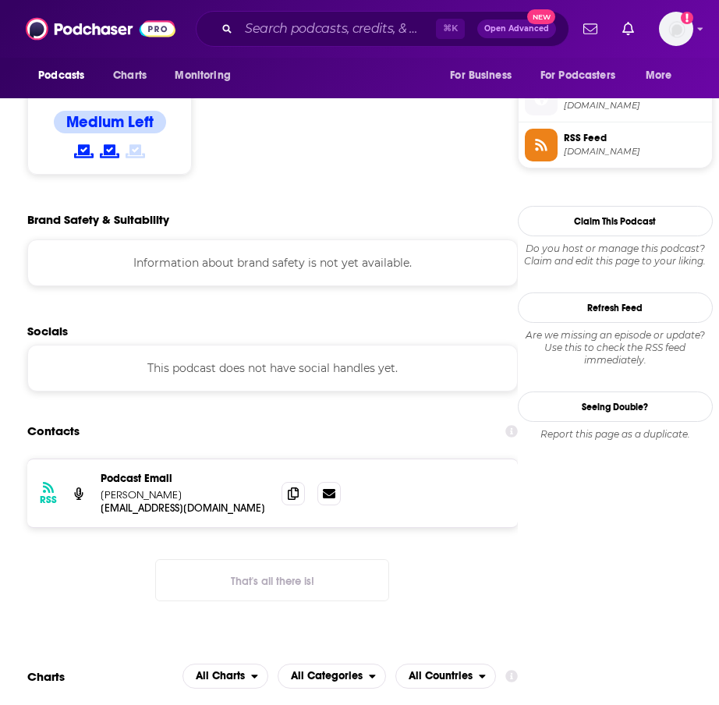
scroll to position [1284, 0]
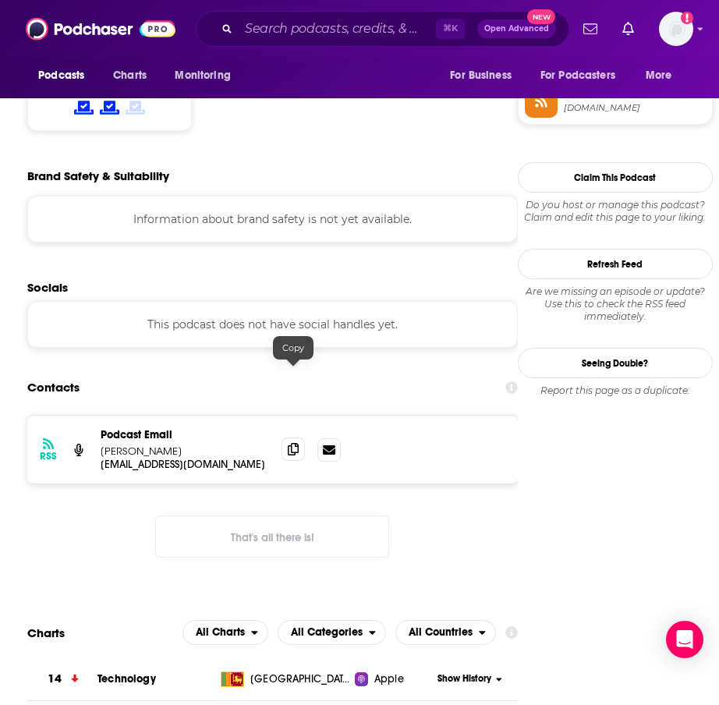
click at [288, 443] on icon at bounding box center [293, 449] width 11 height 12
